Goal: Check status: Check status

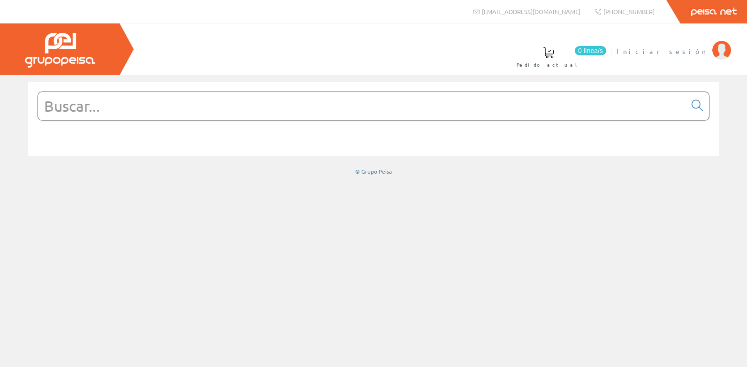
click at [686, 48] on span "Iniciar sesión" at bounding box center [661, 50] width 91 height 9
click at [695, 51] on span "[PERSON_NAME]" at bounding box center [664, 50] width 86 height 9
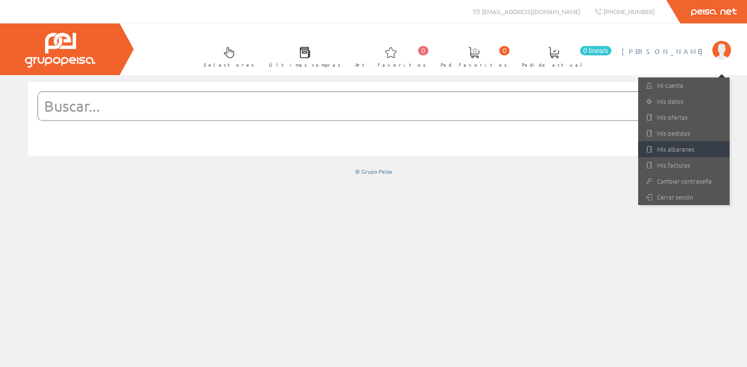
click at [669, 144] on link "Mis albaranes" at bounding box center [683, 149] width 91 height 16
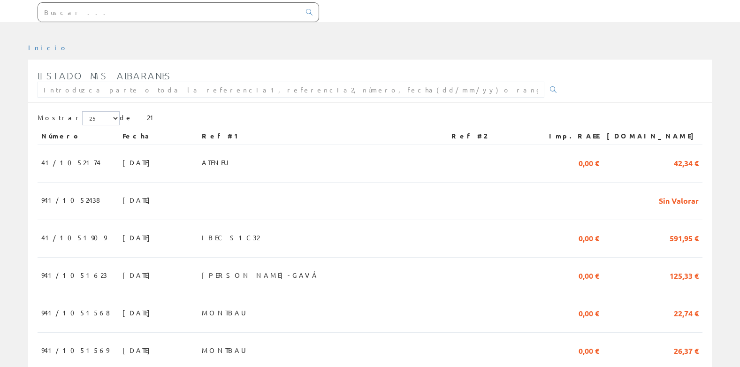
scroll to position [141, 0]
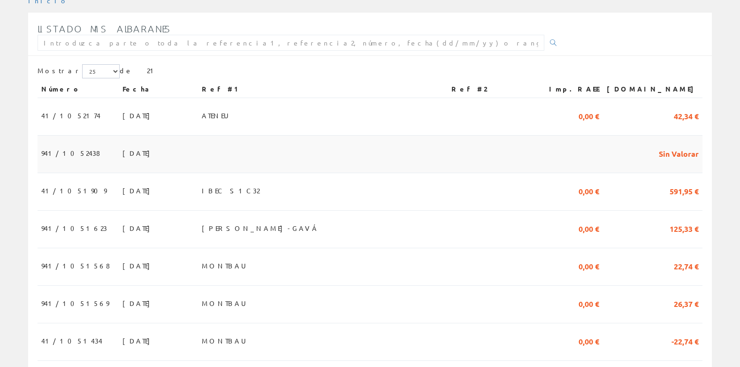
click at [77, 152] on span "941/1052438" at bounding box center [70, 153] width 59 height 16
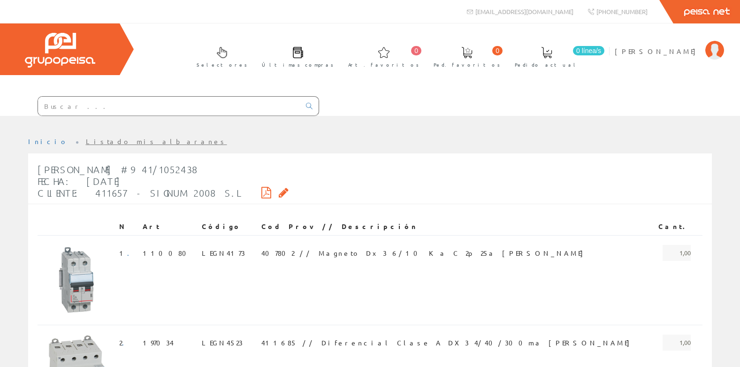
click at [261, 189] on icon at bounding box center [266, 192] width 10 height 7
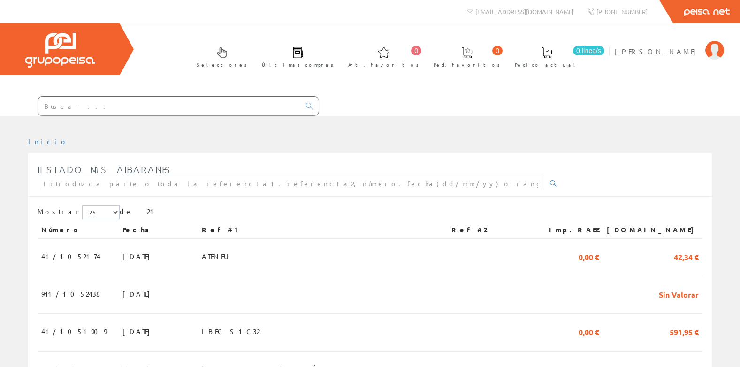
scroll to position [141, 0]
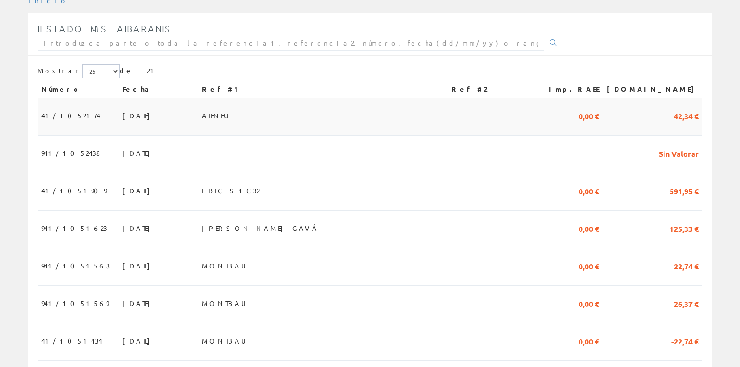
click at [119, 116] on td "13/10/2025" at bounding box center [158, 117] width 79 height 38
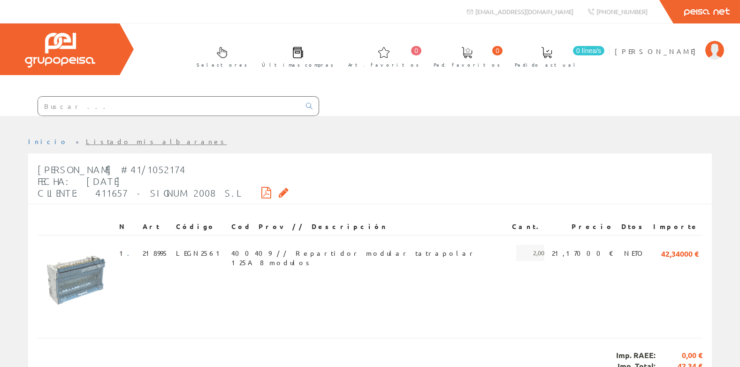
click at [261, 194] on icon at bounding box center [266, 192] width 10 height 7
click at [261, 191] on icon at bounding box center [266, 192] width 10 height 7
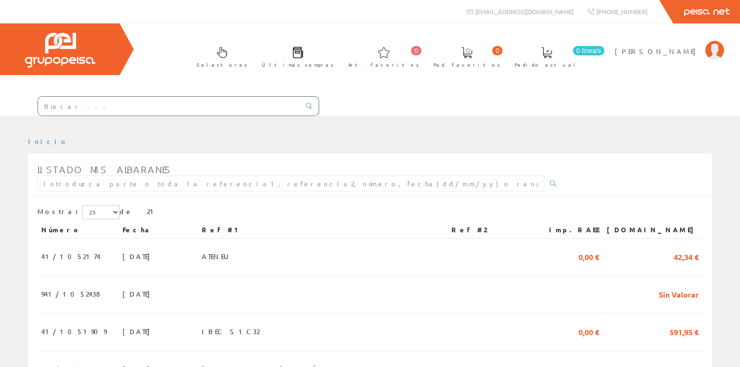
scroll to position [141, 0]
